Goal: Find specific page/section: Find specific page/section

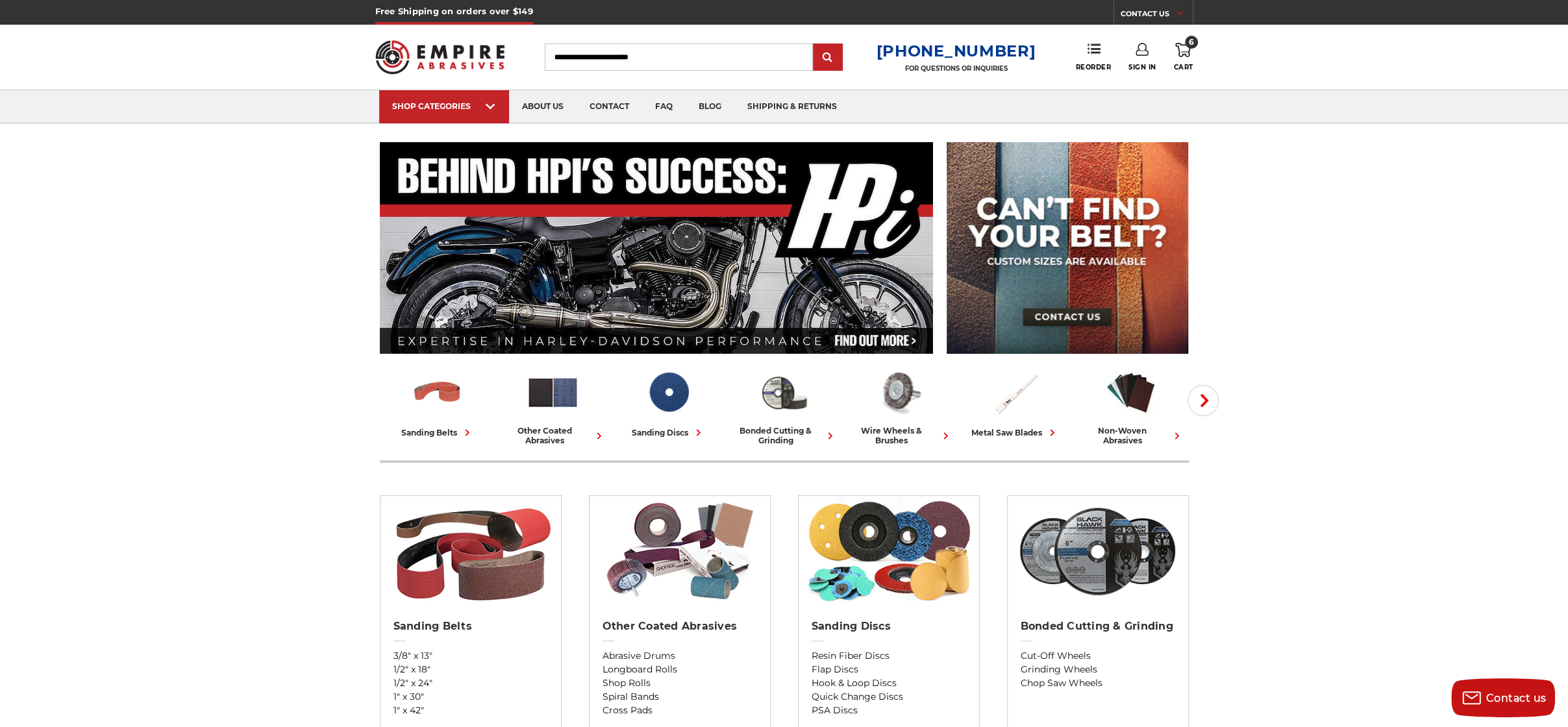
click at [680, 56] on input "Search" at bounding box center [679, 57] width 268 height 27
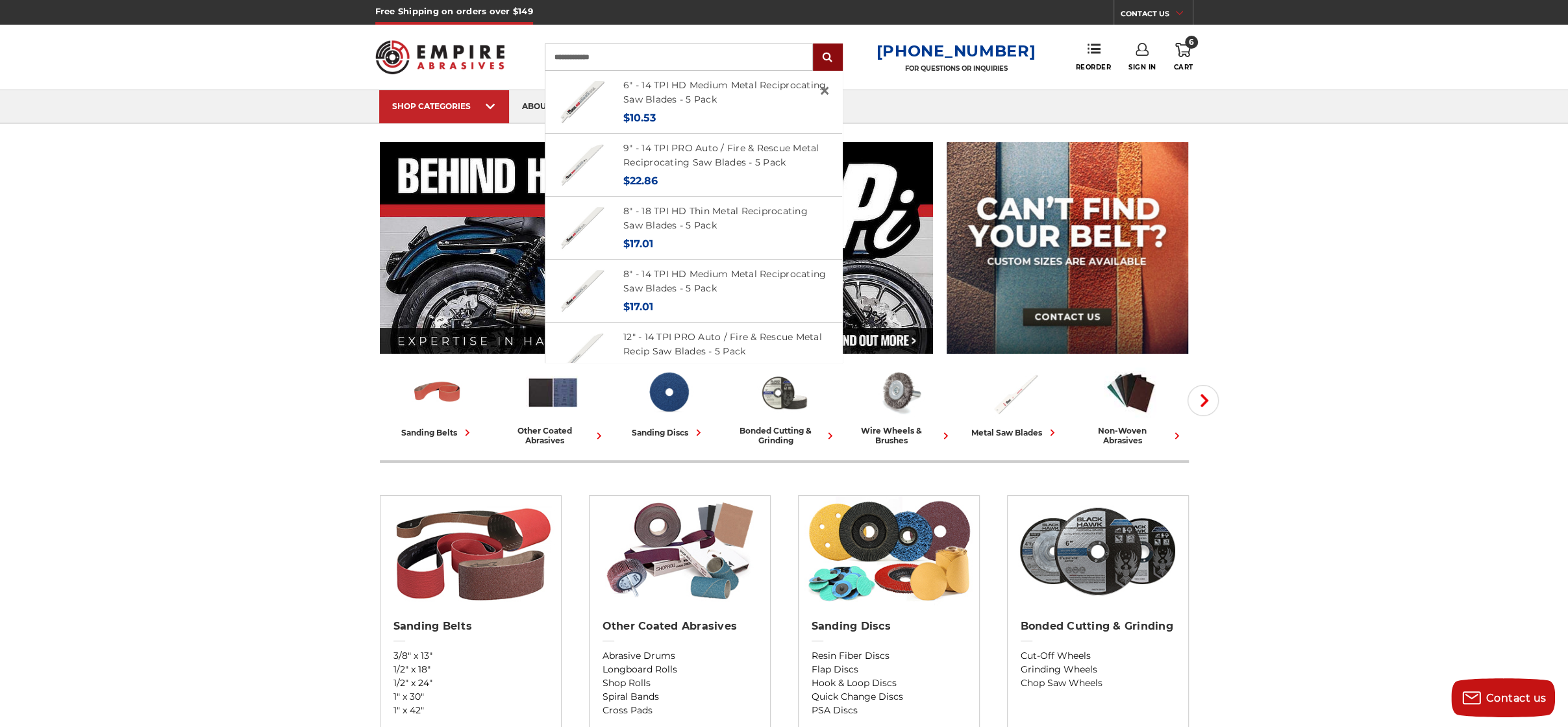
type input "**********"
click at [838, 49] on input "submit" at bounding box center [828, 57] width 26 height 26
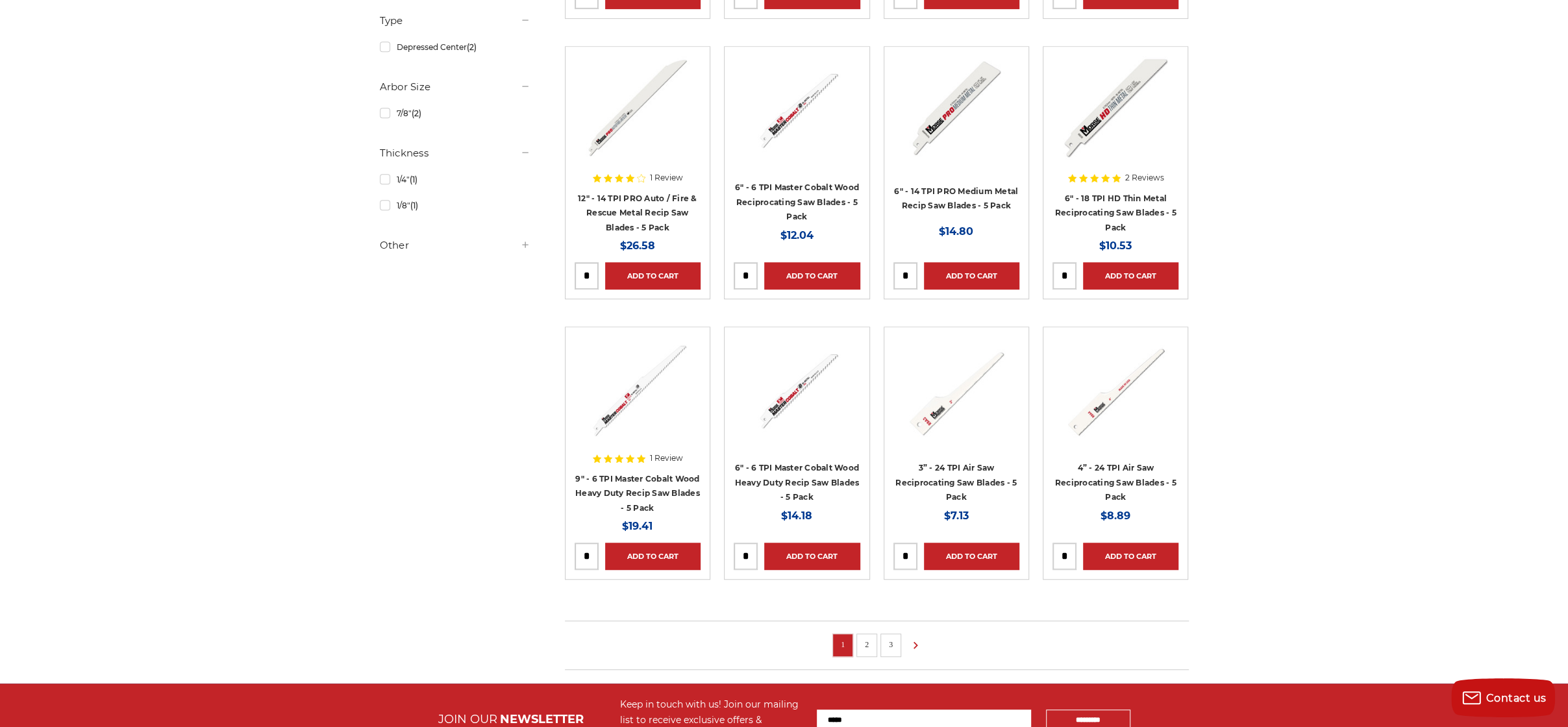
scroll to position [714, 0]
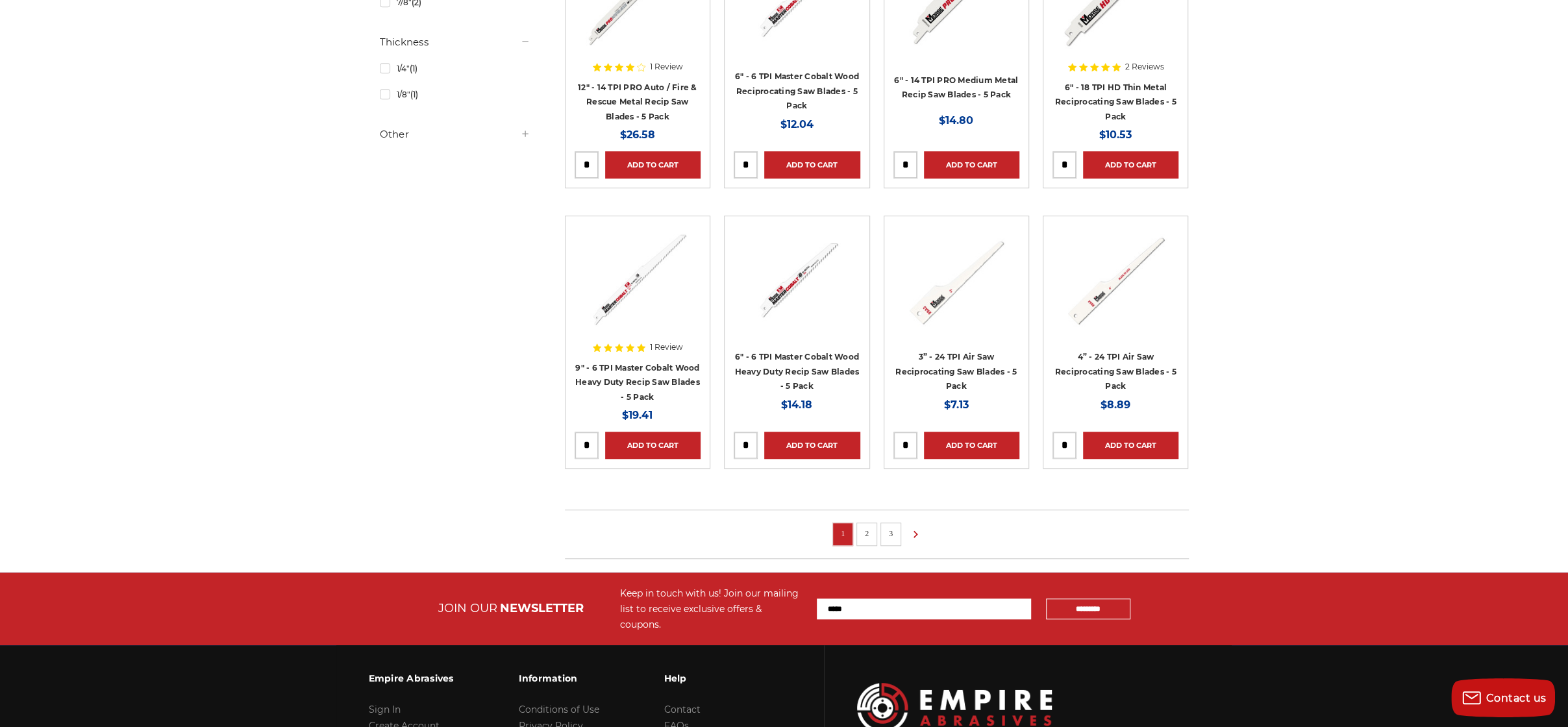
click at [865, 527] on link "2" at bounding box center [867, 534] width 13 height 15
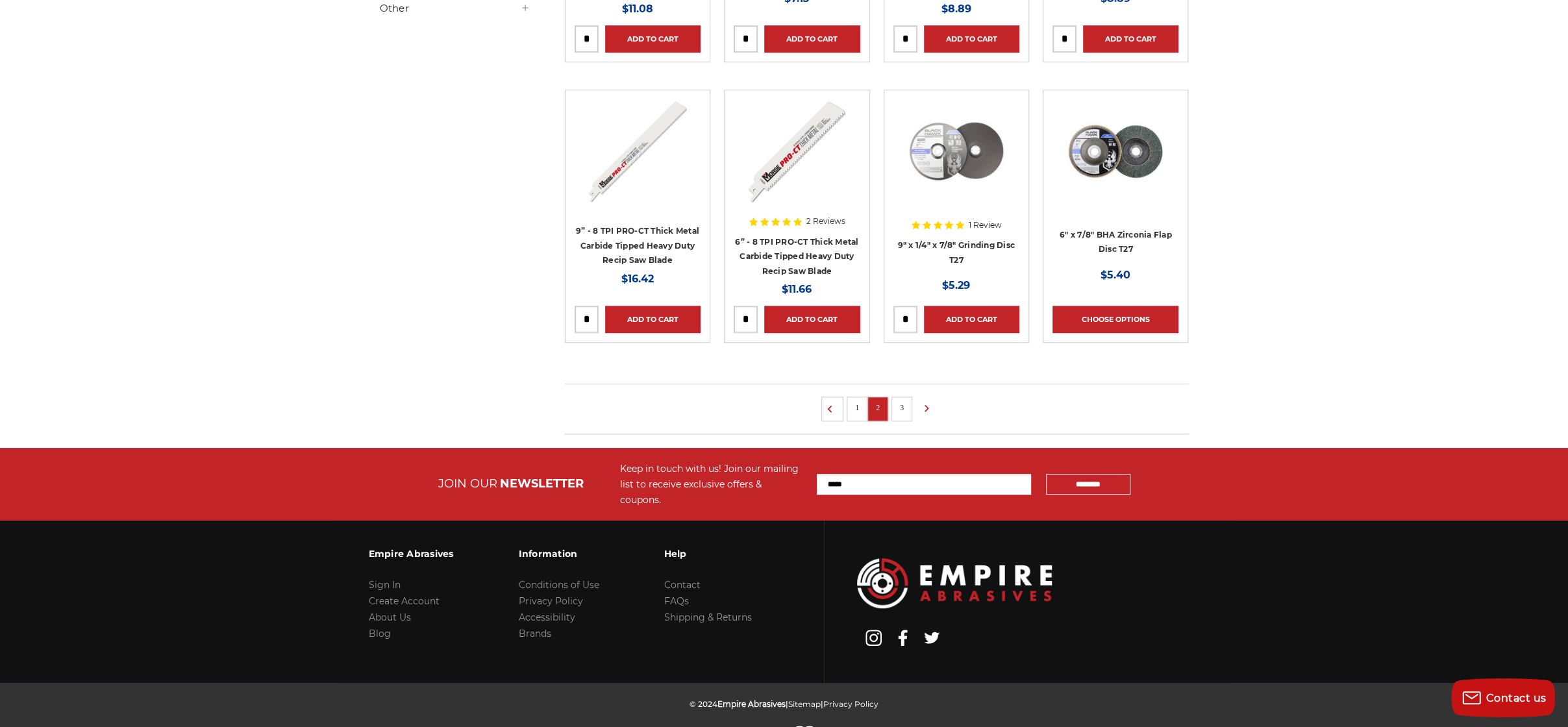
scroll to position [844, 0]
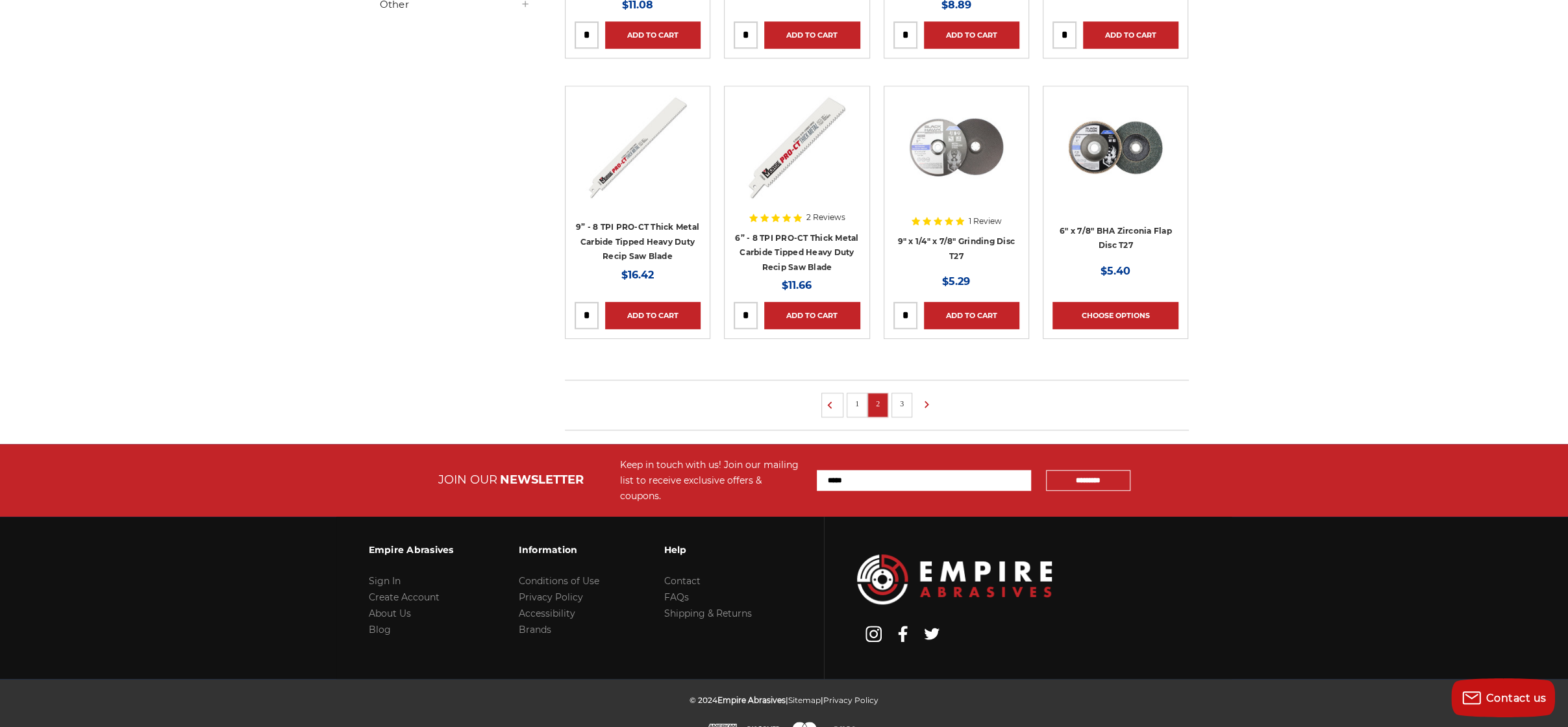
click at [907, 406] on li "3" at bounding box center [902, 404] width 20 height 24
click at [900, 397] on link "3" at bounding box center [902, 404] width 13 height 15
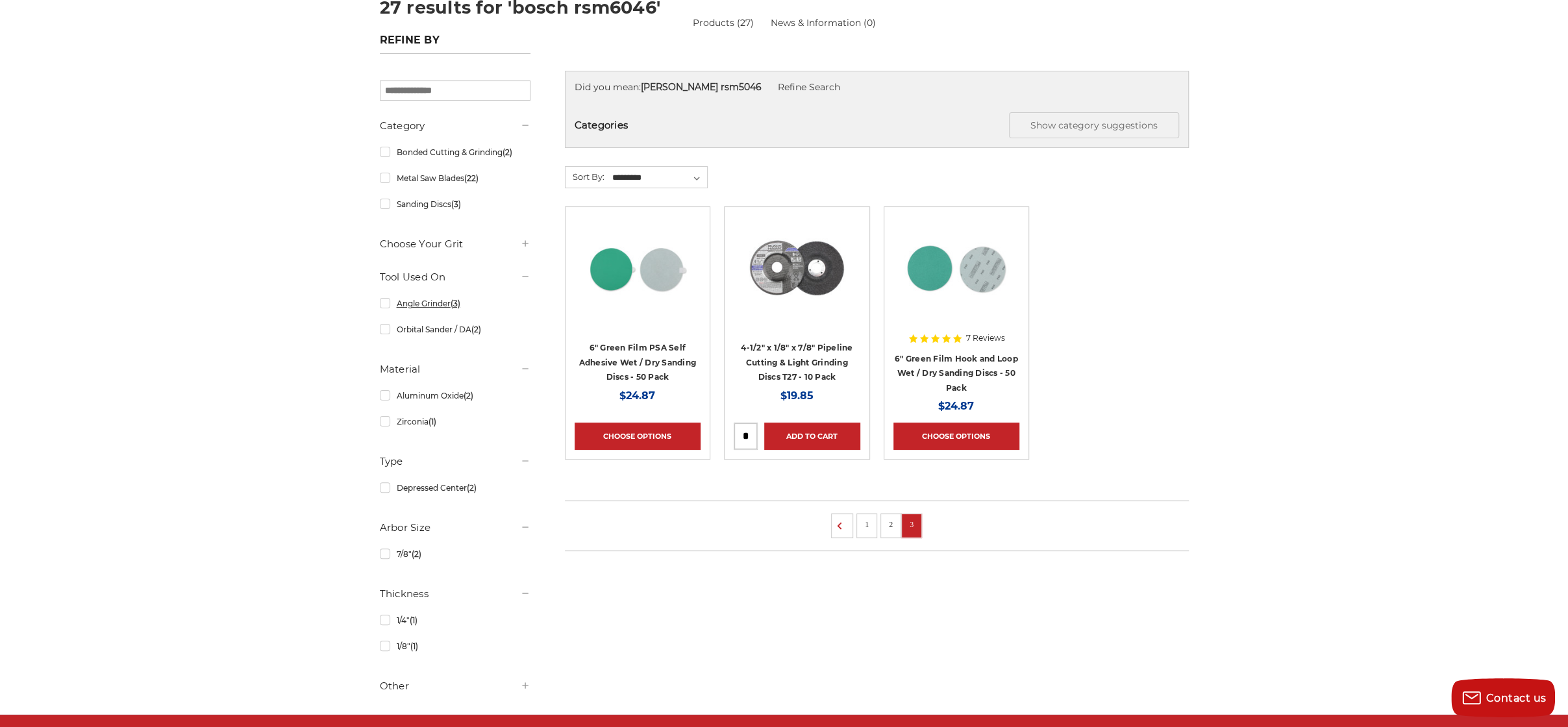
scroll to position [195, 0]
